Goal: Book appointment/travel/reservation

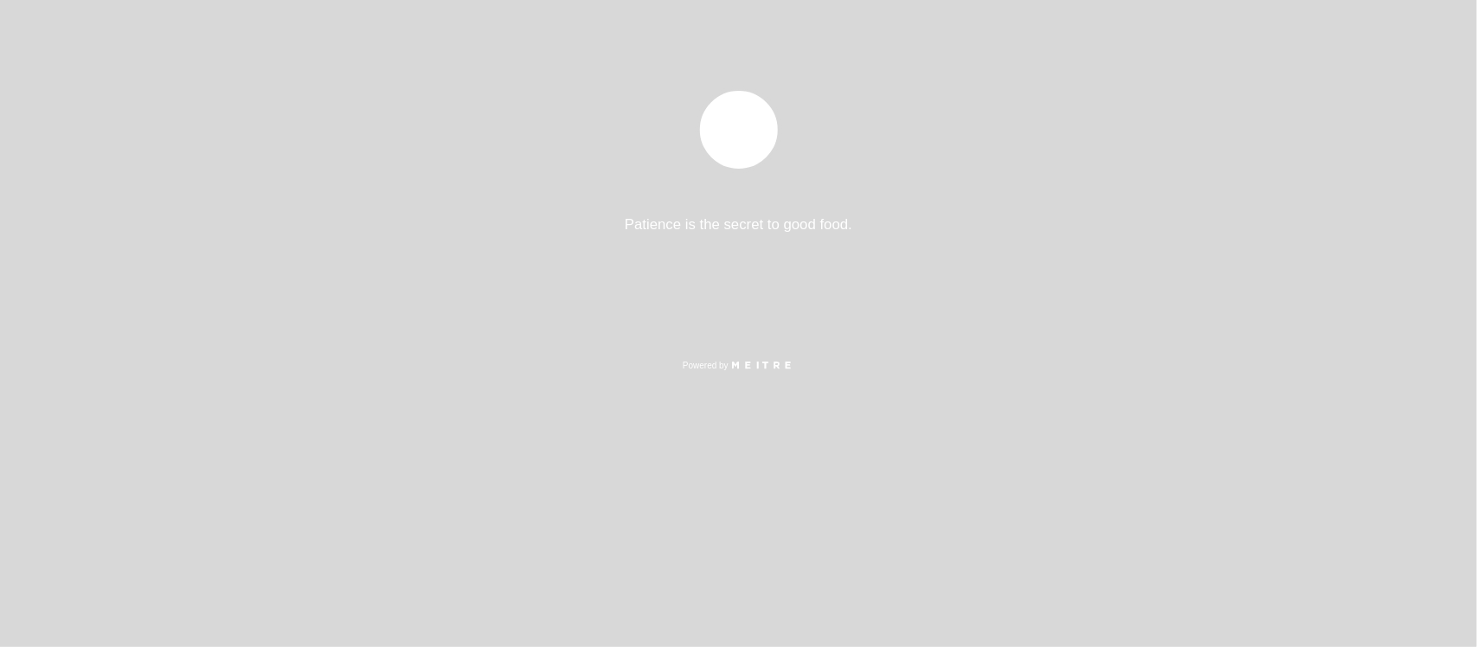
select select "pt"
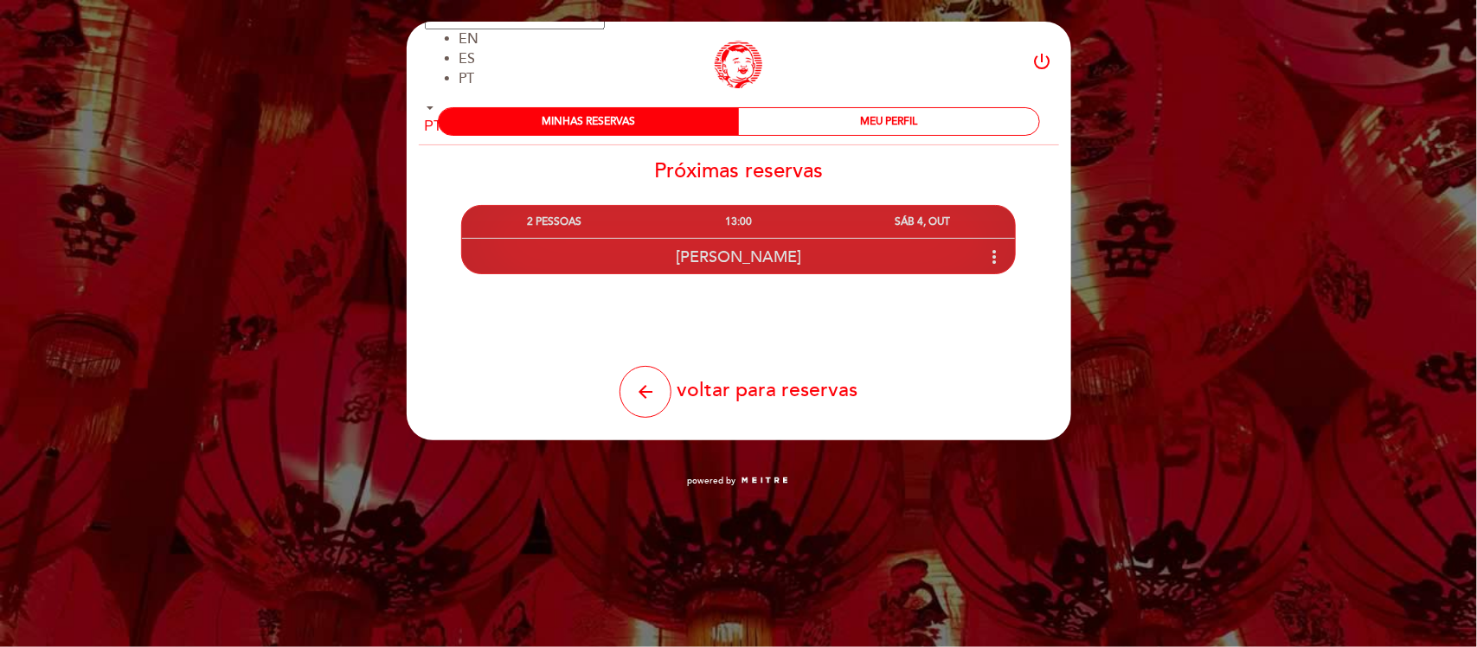
click at [989, 254] on icon "more_vert" at bounding box center [994, 257] width 21 height 21
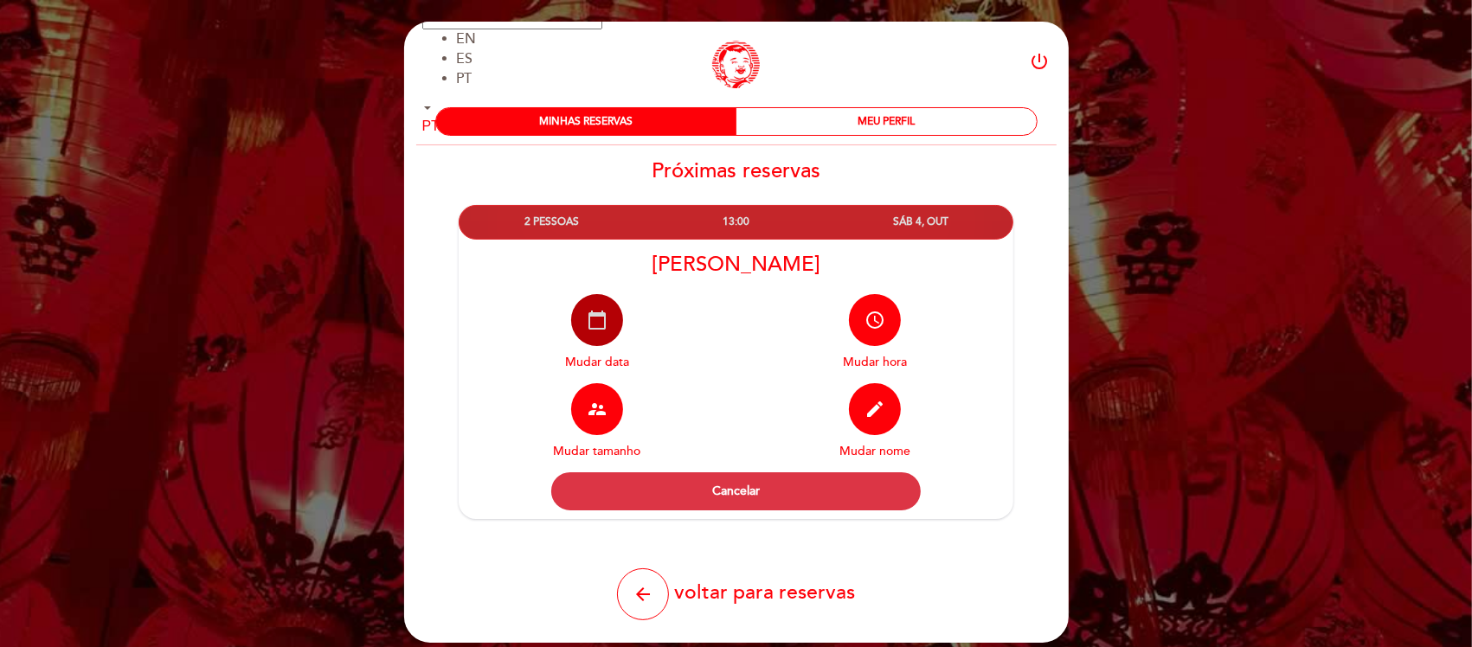
click at [606, 329] on icon "calendar_today" at bounding box center [597, 320] width 21 height 21
select select "pt"
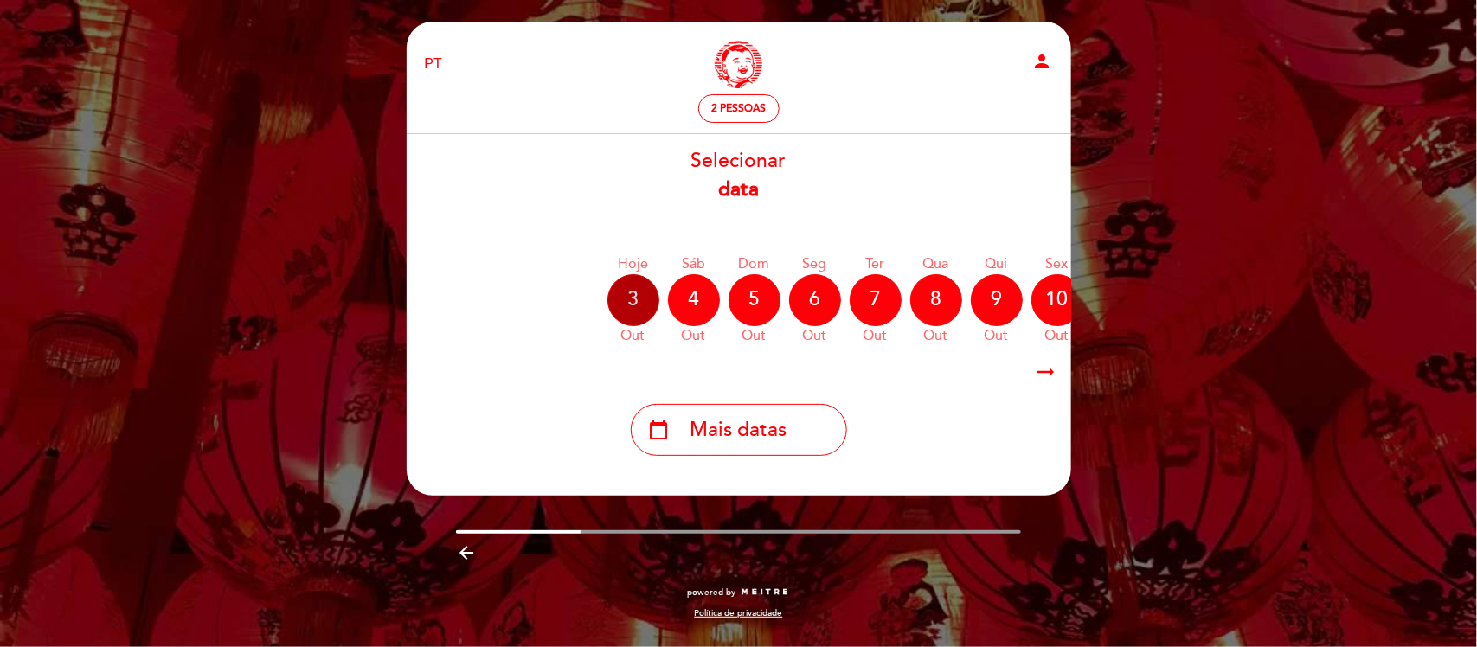
click at [637, 305] on div "3" at bounding box center [633, 300] width 52 height 52
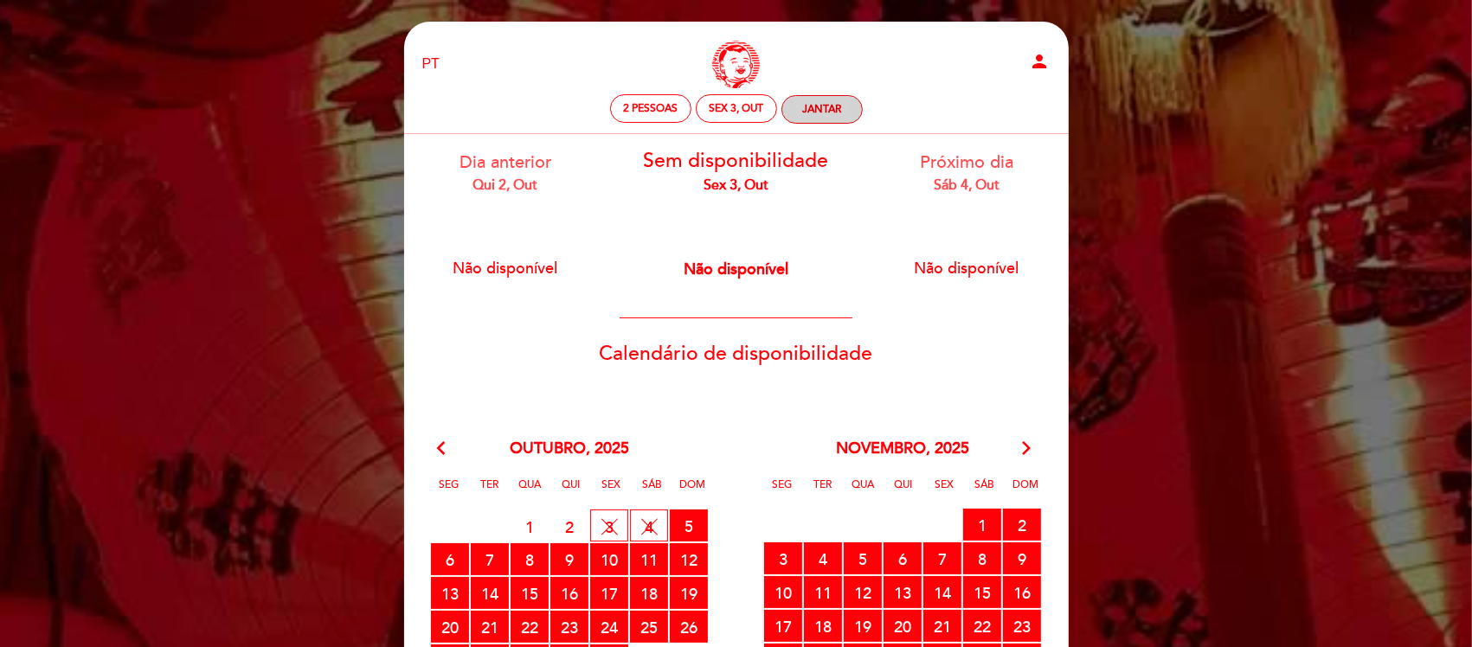
click at [841, 118] on div "Jantar" at bounding box center [822, 109] width 80 height 27
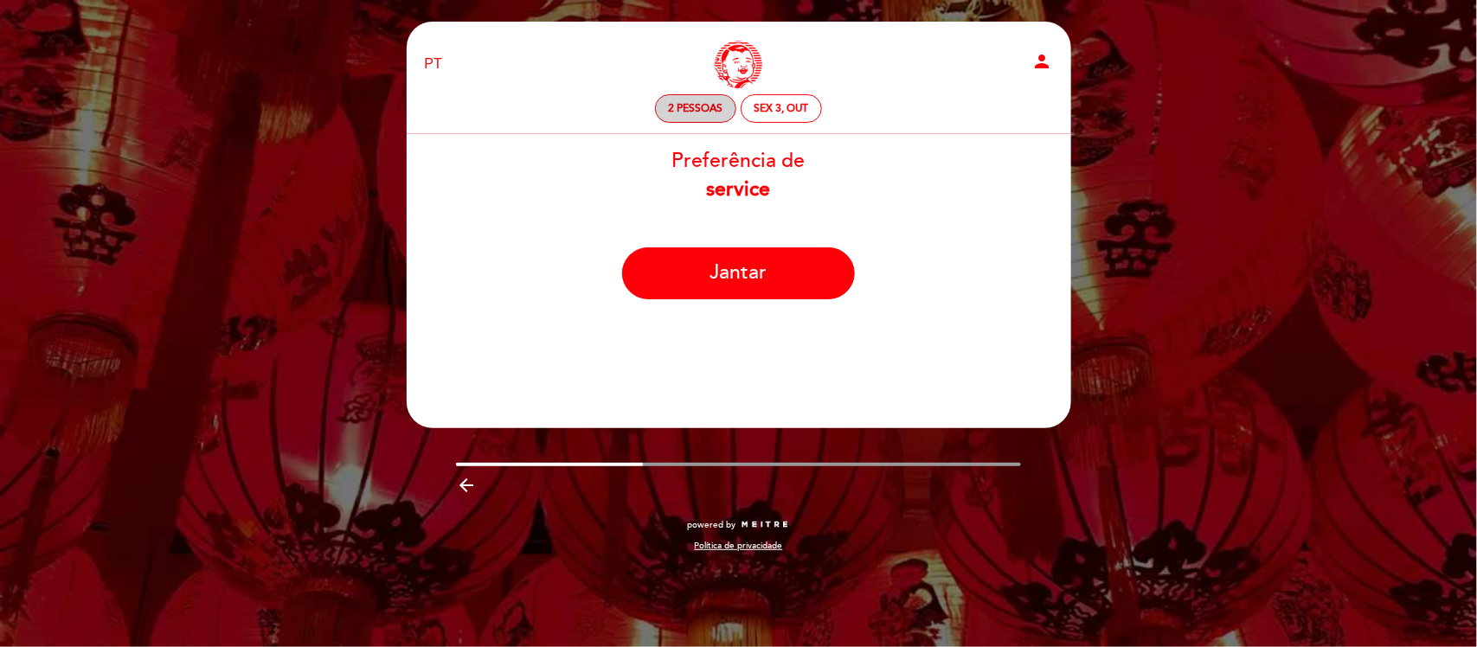
click at [712, 121] on div "2 pessoas" at bounding box center [696, 108] width 80 height 27
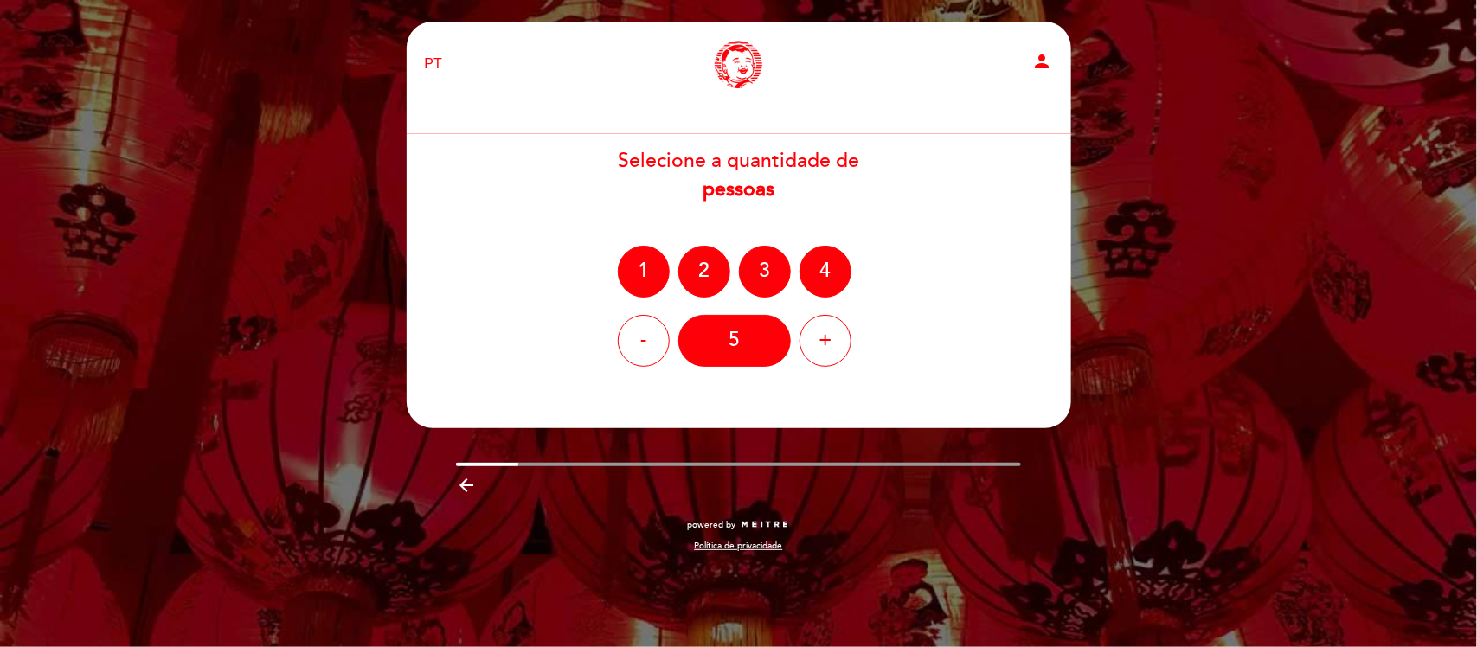
click at [1318, 195] on div "EN ES PT Niño Gordo person Bem vindo Bem vindo, [PERSON_NAME] Mudar usuário Faz…" at bounding box center [738, 323] width 1477 height 647
